Goal: Transaction & Acquisition: Purchase product/service

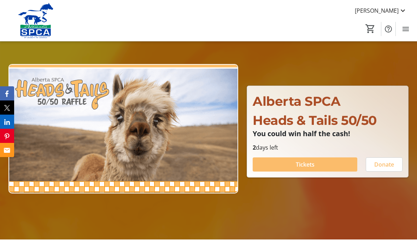
scroll to position [44, 0]
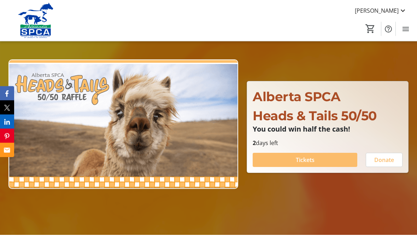
click at [287, 169] on span at bounding box center [305, 160] width 105 height 17
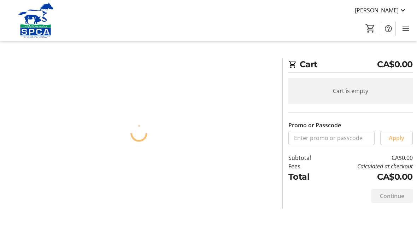
scroll to position [0, 0]
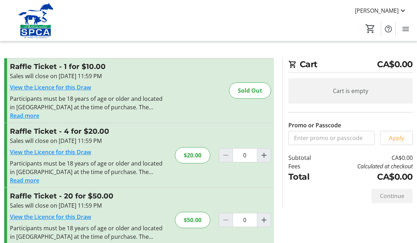
click at [260, 160] on span "Increment by one" at bounding box center [264, 155] width 13 height 13
type input "1"
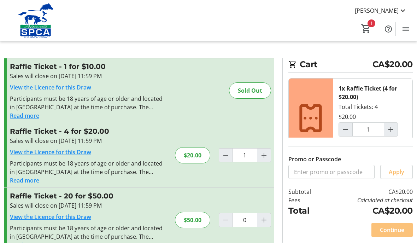
click at [394, 234] on span "Continue" at bounding box center [392, 230] width 24 height 8
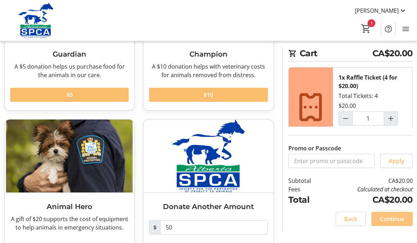
scroll to position [113, 0]
click at [395, 227] on span at bounding box center [392, 218] width 41 height 17
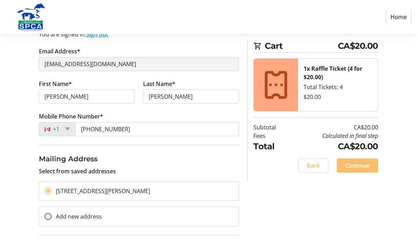
scroll to position [87, 0]
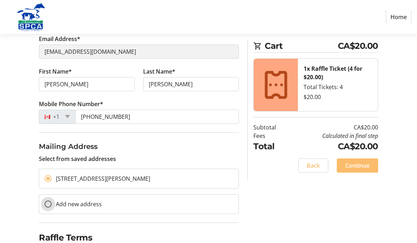
click at [49, 204] on input "Add new address" at bounding box center [48, 204] width 7 height 7
radio input "true"
select select
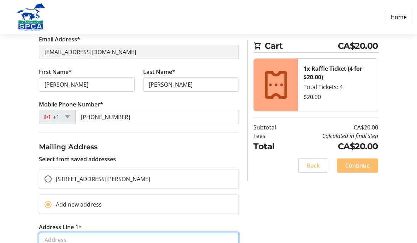
click at [51, 241] on input "Address Line 1*" at bounding box center [139, 240] width 200 height 14
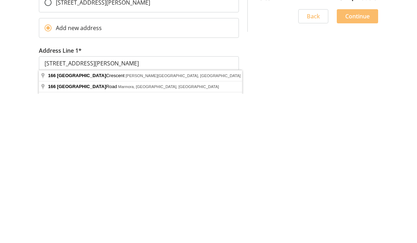
type input "[STREET_ADDRESS]"
type input "Cochrane"
select select
type input "T4C 2A4"
select select "CA"
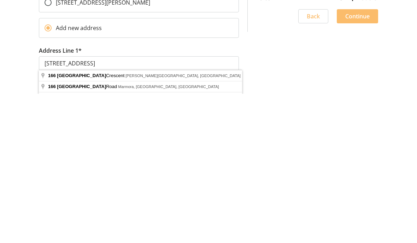
scroll to position [264, 0]
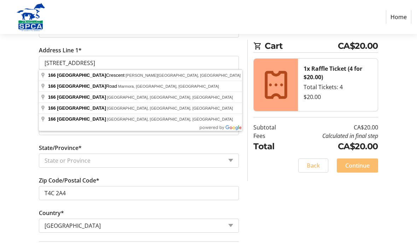
select select "AB"
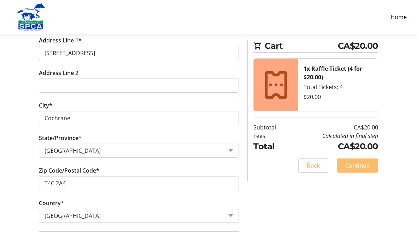
scroll to position [283, 0]
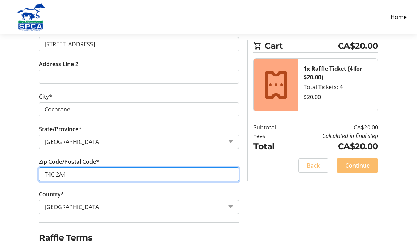
click at [68, 172] on input "T4C 2A4" at bounding box center [139, 175] width 200 height 14
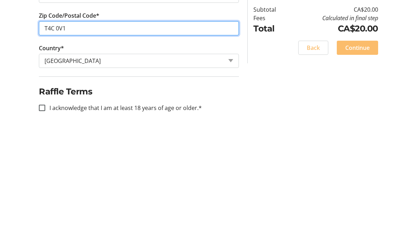
scroll to position [314, 0]
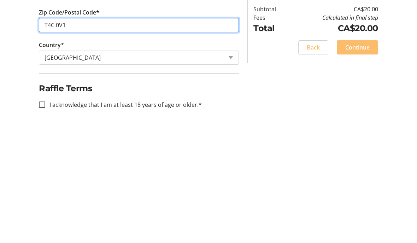
type input "T4C 0V1"
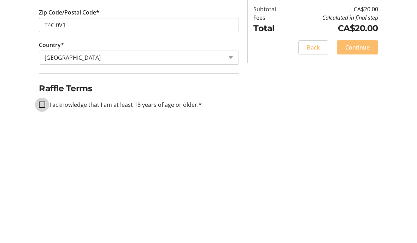
click at [44, 220] on input "I acknowledge that I am at least 18 years of age or older.*" at bounding box center [42, 223] width 6 height 6
checkbox input "true"
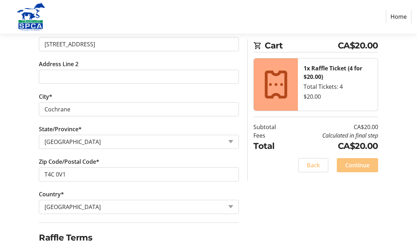
click at [369, 168] on span "Continue" at bounding box center [358, 165] width 24 height 8
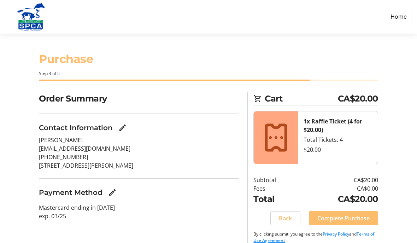
click at [113, 192] on mat-icon "Edit Payment Method" at bounding box center [112, 193] width 8 height 8
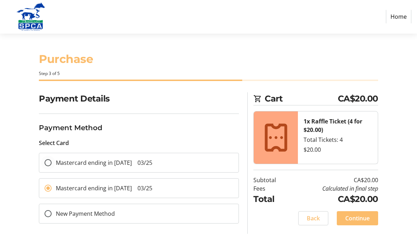
click at [148, 162] on span "03/25" at bounding box center [145, 163] width 15 height 8
click at [52, 162] on input "Mastercard ending in [DATE] 03/25" at bounding box center [48, 163] width 7 height 7
click at [43, 212] on div at bounding box center [48, 214] width 17 height 17
radio input "false"
radio input "true"
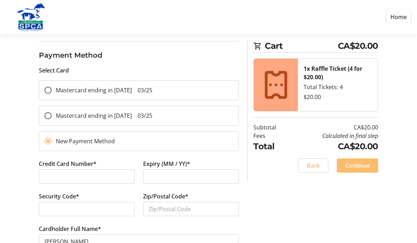
scroll to position [73, 0]
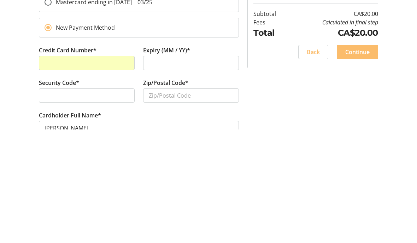
click at [13, 100] on div "Payment Details Payment Method Select Card Mastercard ending in [DATE] 03/25 Ma…" at bounding box center [208, 147] width 417 height 255
click at [192, 202] on input "Zip/Postal Code*" at bounding box center [191, 209] width 96 height 14
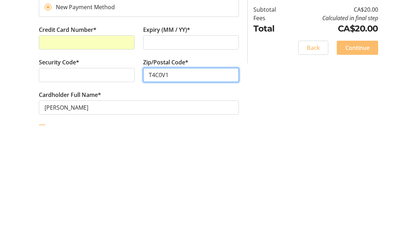
scroll to position [104, 0]
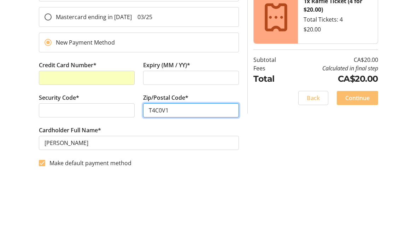
type input "T4C0V1"
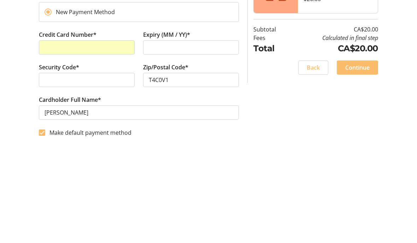
click at [13, 57] on div "Payment Details Payment Method Select Card Mastercard ending in [DATE] 03/25 Ma…" at bounding box center [208, 116] width 417 height 255
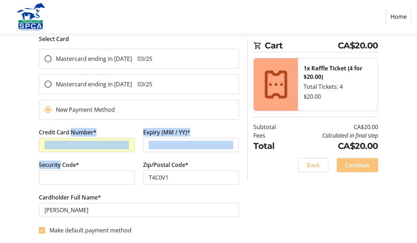
click at [347, 163] on span "Continue" at bounding box center [358, 165] width 24 height 8
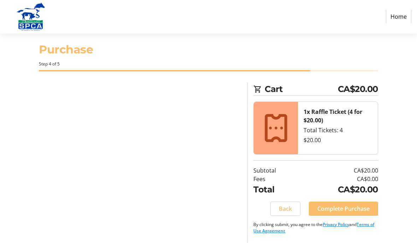
scroll to position [31, 0]
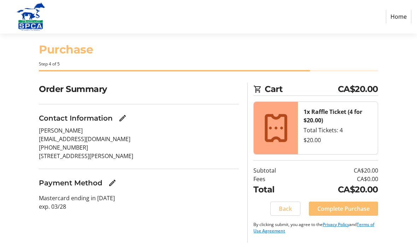
click at [331, 205] on span "Complete Purchase" at bounding box center [344, 209] width 52 height 8
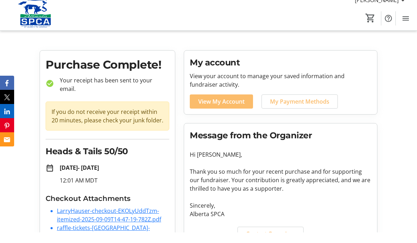
scroll to position [2, 0]
